Goal: Check status

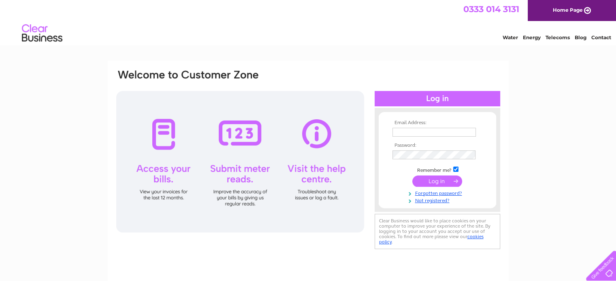
type input "[EMAIL_ADDRESS][DOMAIN_NAME]"
click at [428, 180] on input "submit" at bounding box center [437, 181] width 50 height 11
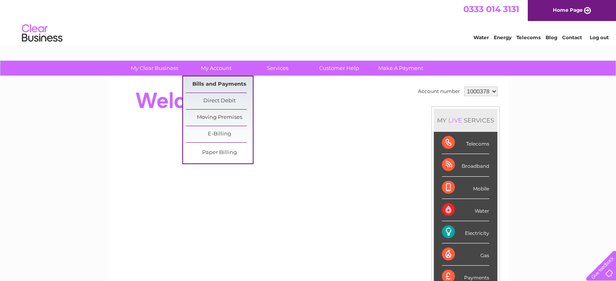
click at [202, 84] on link "Bills and Payments" at bounding box center [219, 85] width 67 height 16
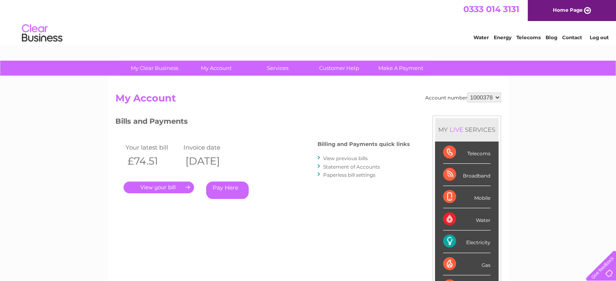
click at [187, 186] on link "." at bounding box center [158, 188] width 70 height 12
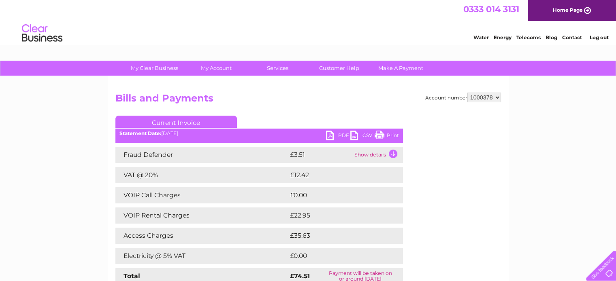
click at [379, 135] on link "Print" at bounding box center [386, 137] width 24 height 12
